Goal: Information Seeking & Learning: Learn about a topic

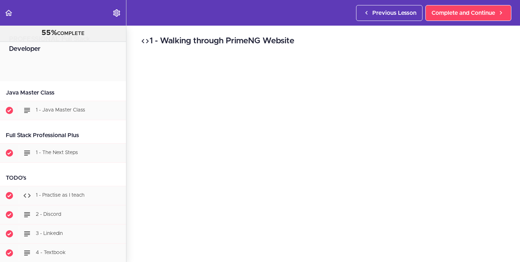
scroll to position [13826, 0]
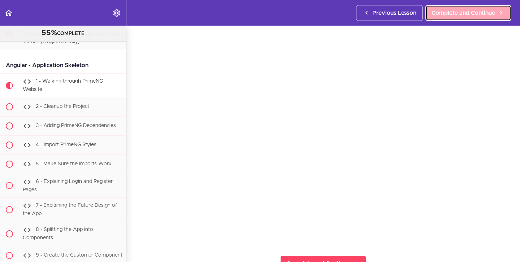
click at [470, 18] on link "Complete and Continue" at bounding box center [468, 13] width 86 height 16
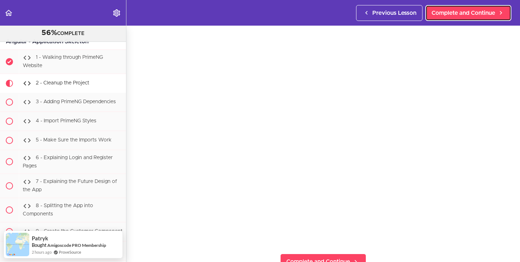
scroll to position [25, 0]
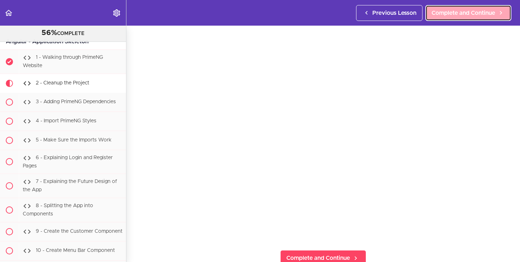
click at [464, 17] on link "Complete and Continue" at bounding box center [468, 13] width 86 height 16
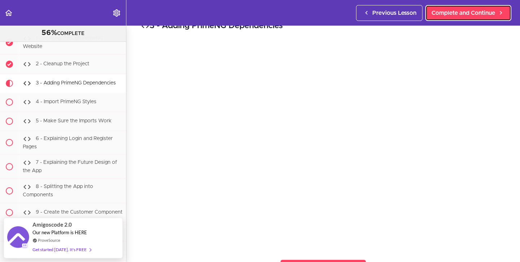
scroll to position [18, 0]
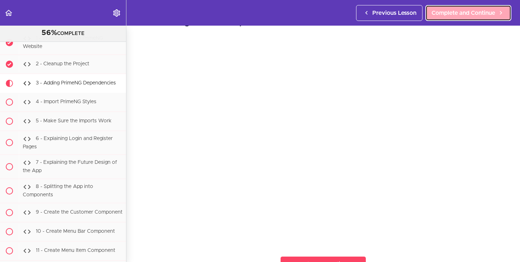
click at [478, 13] on span "Complete and Continue" at bounding box center [463, 13] width 64 height 9
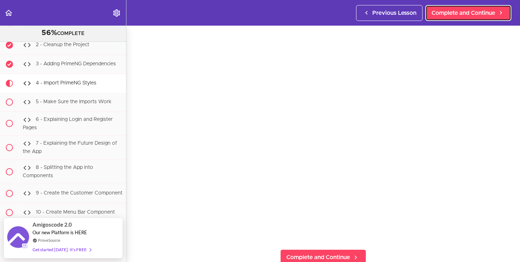
scroll to position [26, 0]
click at [461, 6] on link "Complete and Continue" at bounding box center [468, 13] width 86 height 16
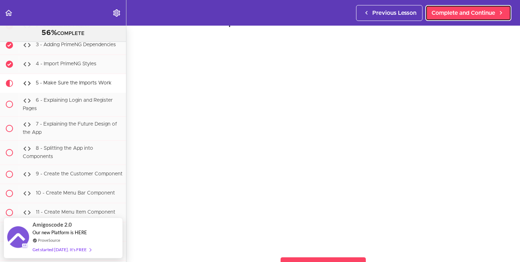
scroll to position [22, 0]
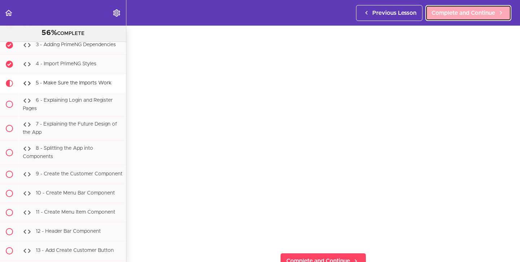
click at [465, 18] on link "Complete and Continue" at bounding box center [468, 13] width 86 height 16
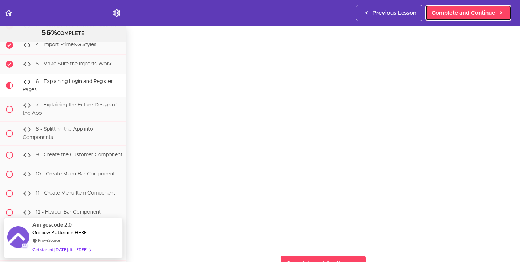
scroll to position [20, 0]
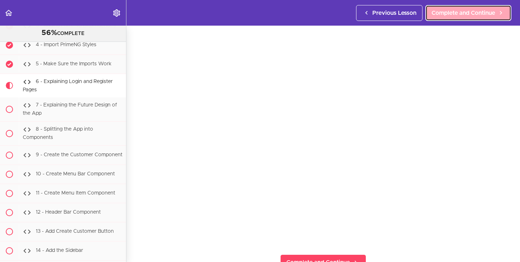
click at [468, 14] on span "Complete and Continue" at bounding box center [463, 13] width 64 height 9
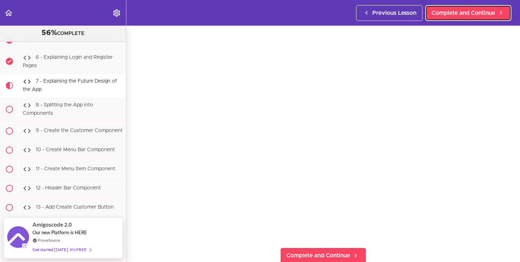
scroll to position [33, 0]
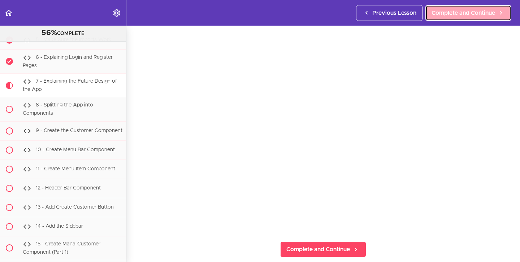
click at [472, 16] on span "Complete and Continue" at bounding box center [463, 13] width 64 height 9
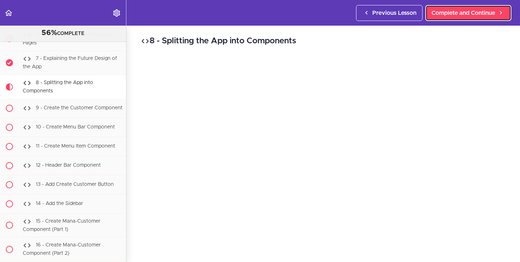
scroll to position [13974, 0]
click at [451, 16] on span "Complete and Continue" at bounding box center [463, 13] width 64 height 9
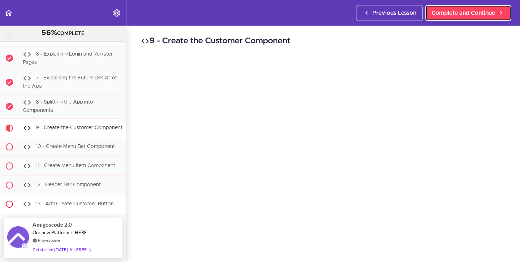
scroll to position [13953, 0]
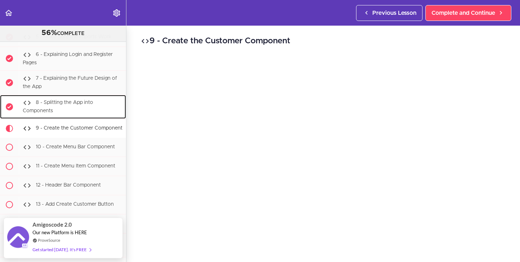
click at [86, 95] on div "8 - Splitting the App into Components" at bounding box center [72, 107] width 107 height 24
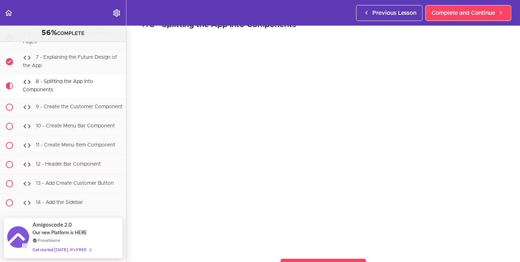
scroll to position [10, 0]
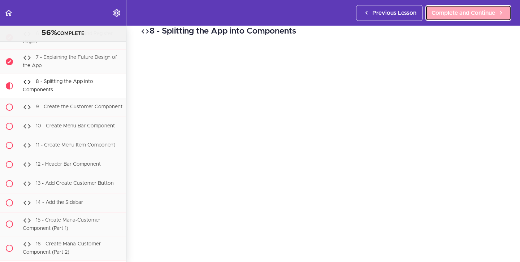
click at [479, 18] on link "Complete and Continue" at bounding box center [468, 13] width 86 height 16
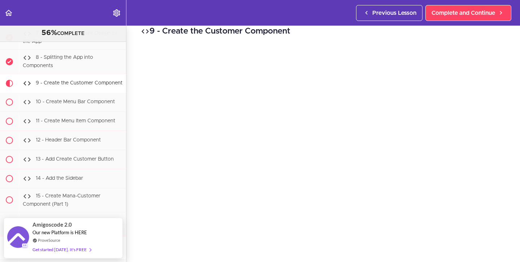
scroll to position [11, 0]
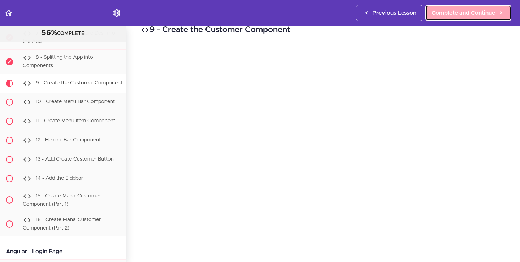
click at [475, 17] on link "Complete and Continue" at bounding box center [468, 13] width 86 height 16
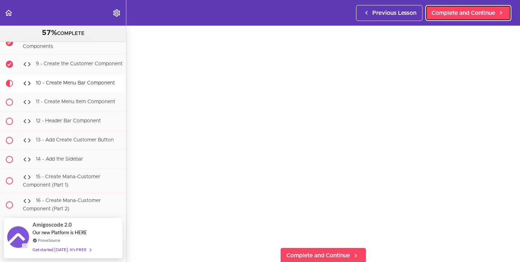
scroll to position [30, 0]
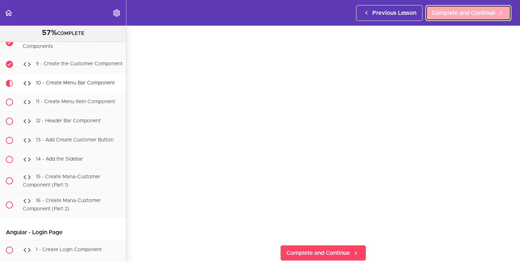
click at [452, 16] on span "Complete and Continue" at bounding box center [463, 13] width 64 height 9
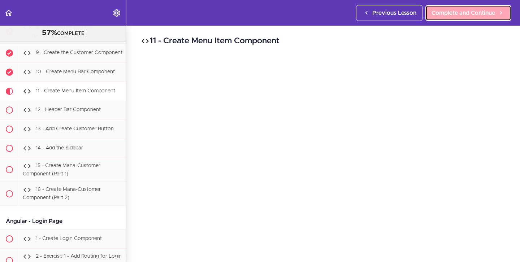
scroll to position [14036, 0]
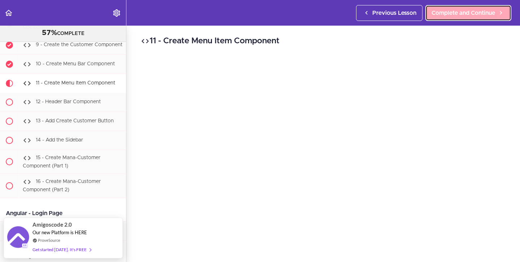
click at [452, 16] on span "Complete and Continue" at bounding box center [463, 13] width 64 height 9
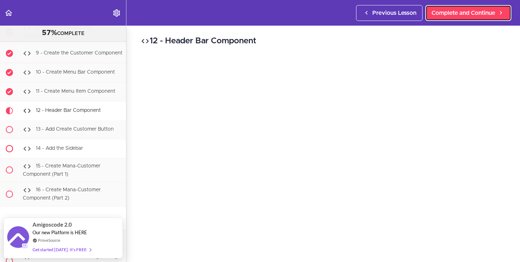
scroll to position [14028, 0]
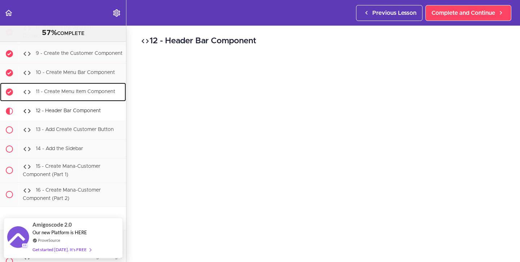
click at [78, 89] on span "11 - Create Menu Item Component" at bounding box center [75, 91] width 79 height 5
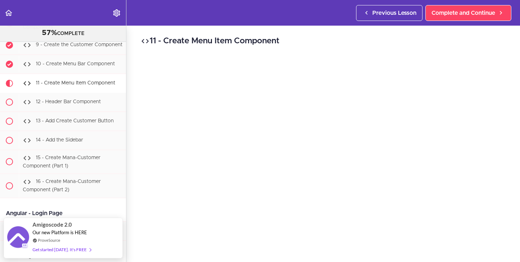
scroll to position [30, 0]
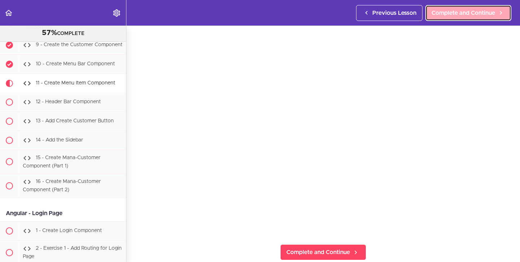
click at [471, 8] on link "Complete and Continue" at bounding box center [468, 13] width 86 height 16
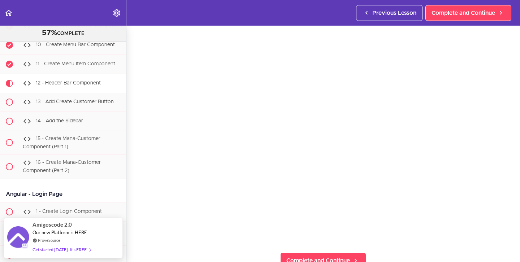
scroll to position [19, 0]
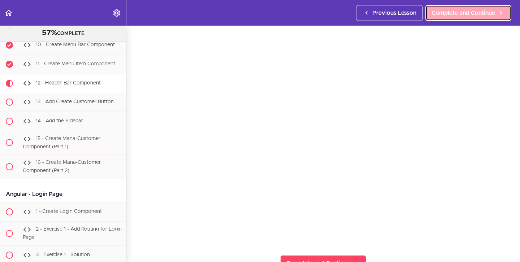
click at [474, 17] on span "Complete and Continue" at bounding box center [463, 13] width 64 height 9
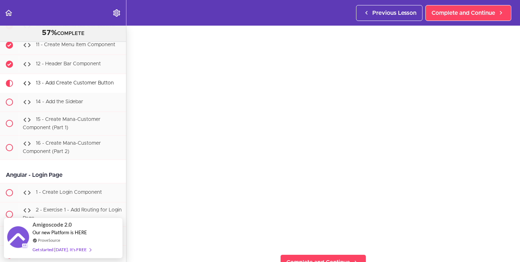
scroll to position [19, 0]
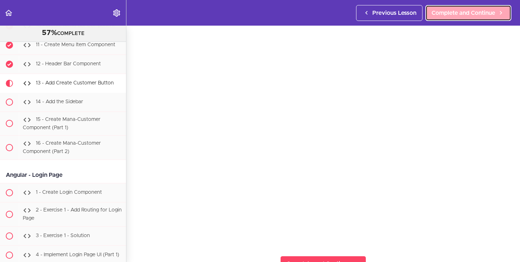
click at [449, 11] on span "Complete and Continue" at bounding box center [463, 13] width 64 height 9
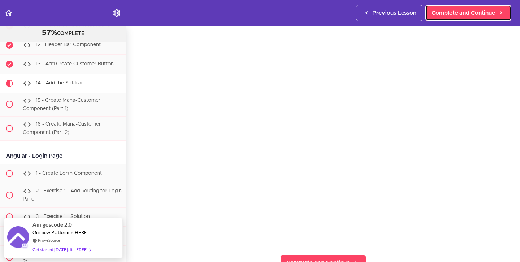
scroll to position [21, 0]
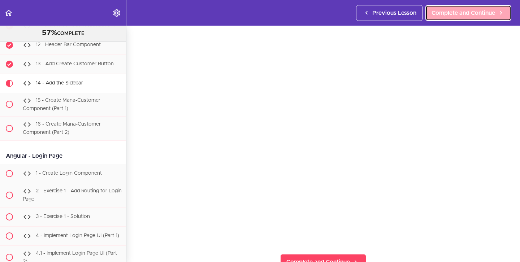
click at [464, 19] on link "Complete and Continue" at bounding box center [468, 13] width 86 height 16
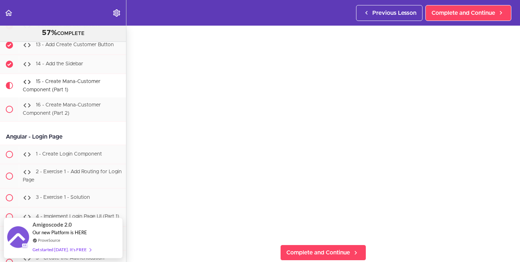
scroll to position [21, 0]
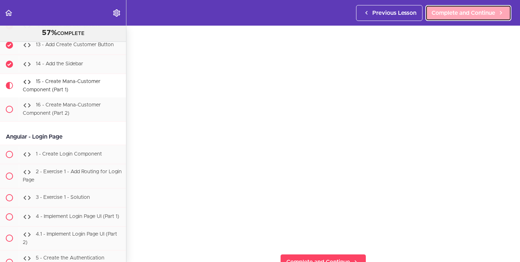
click at [473, 16] on span "Complete and Continue" at bounding box center [463, 13] width 64 height 9
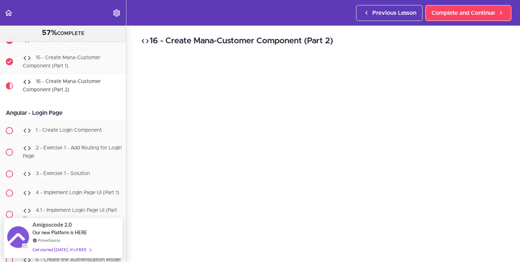
scroll to position [9, 0]
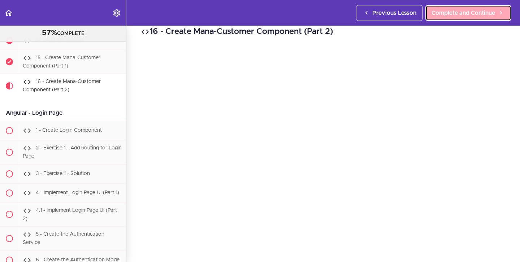
click at [470, 15] on span "Complete and Continue" at bounding box center [463, 13] width 64 height 9
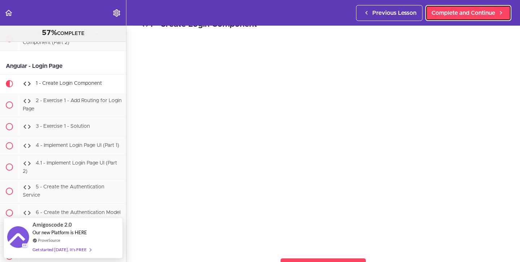
scroll to position [16, 0]
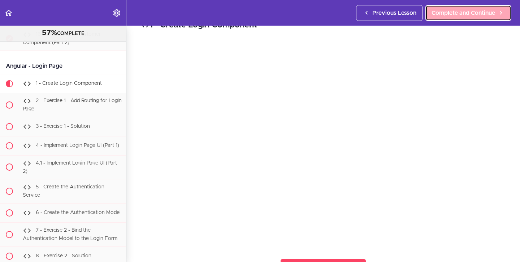
click at [450, 18] on link "Complete and Continue" at bounding box center [468, 13] width 86 height 16
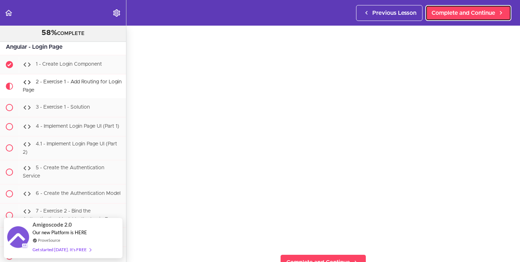
scroll to position [22, 0]
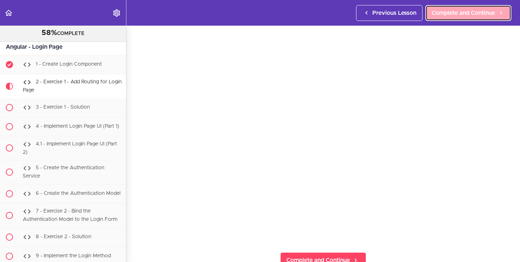
click at [447, 18] on link "Complete and Continue" at bounding box center [468, 13] width 86 height 16
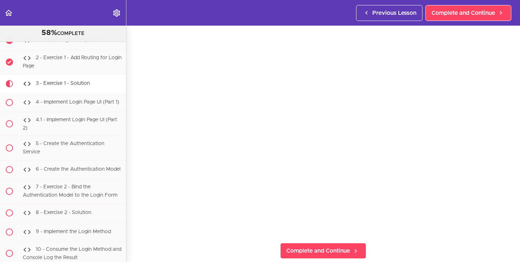
scroll to position [35, 0]
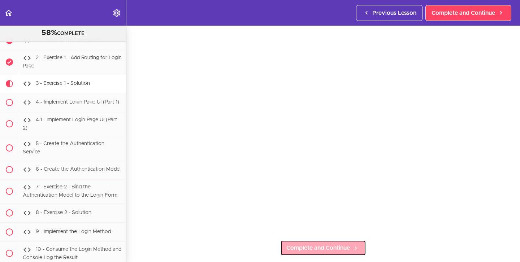
click at [334, 249] on span "Complete and Continue" at bounding box center [318, 248] width 64 height 9
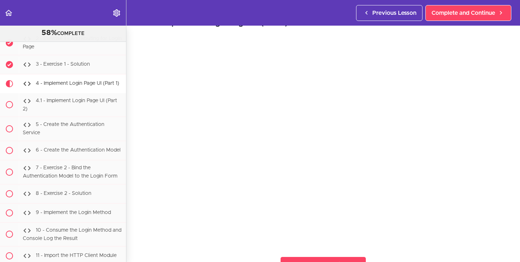
scroll to position [25, 0]
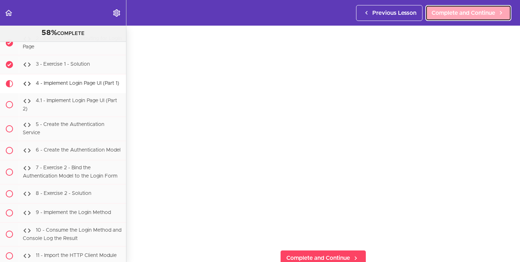
click at [459, 8] on link "Complete and Continue" at bounding box center [468, 13] width 86 height 16
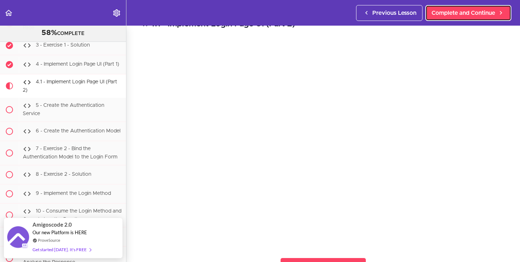
scroll to position [17, 0]
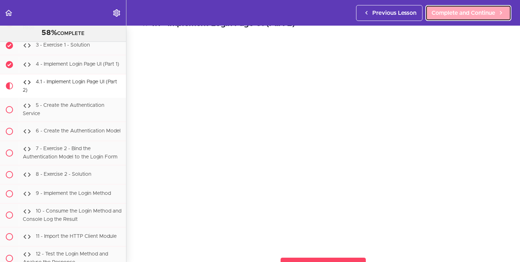
click at [460, 5] on link "Complete and Continue" at bounding box center [468, 13] width 86 height 16
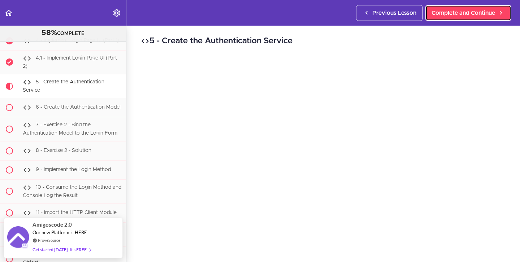
scroll to position [17, 0]
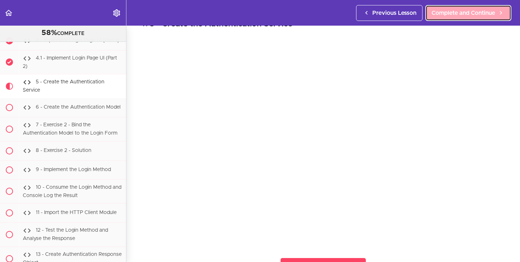
click at [451, 18] on link "Complete and Continue" at bounding box center [468, 13] width 86 height 16
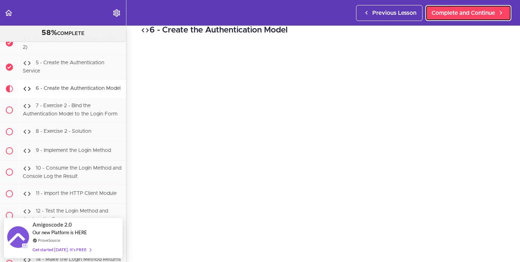
scroll to position [13, 0]
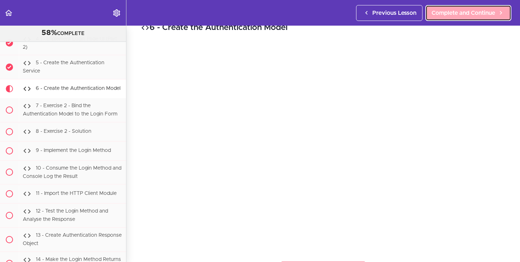
click at [444, 17] on link "Complete and Continue" at bounding box center [468, 13] width 86 height 16
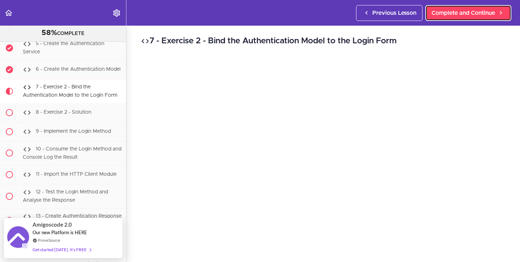
scroll to position [5, 0]
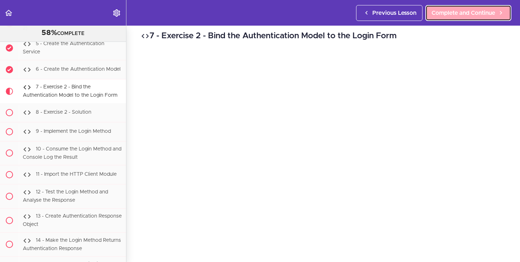
click at [445, 10] on span "Complete and Continue" at bounding box center [463, 13] width 64 height 9
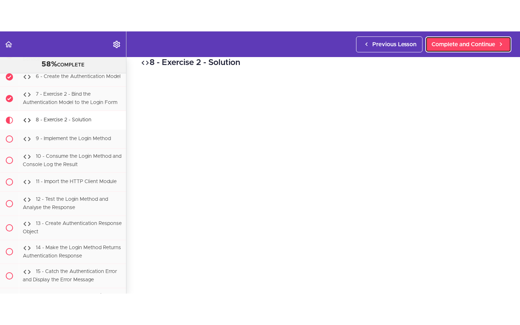
scroll to position [11, 0]
